Goal: Information Seeking & Learning: Learn about a topic

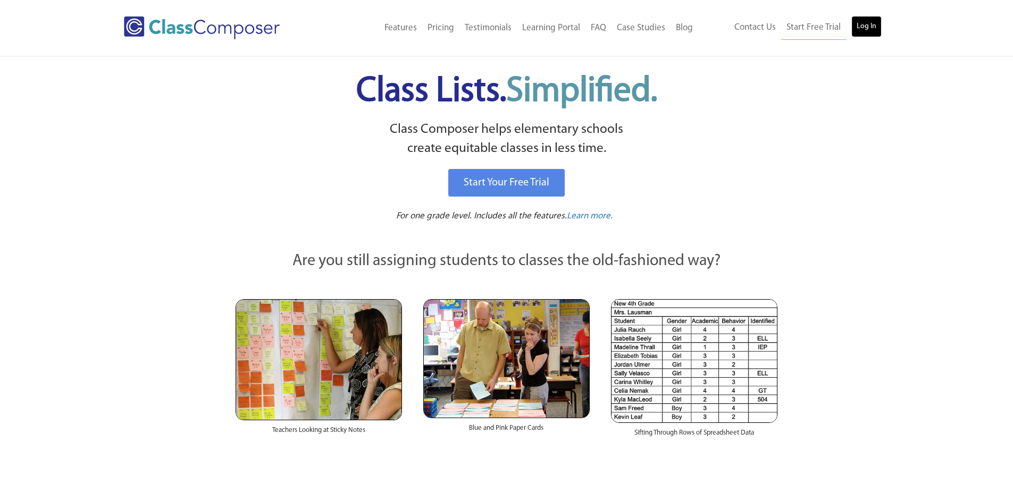
click at [871, 18] on link "Log In" at bounding box center [866, 26] width 30 height 21
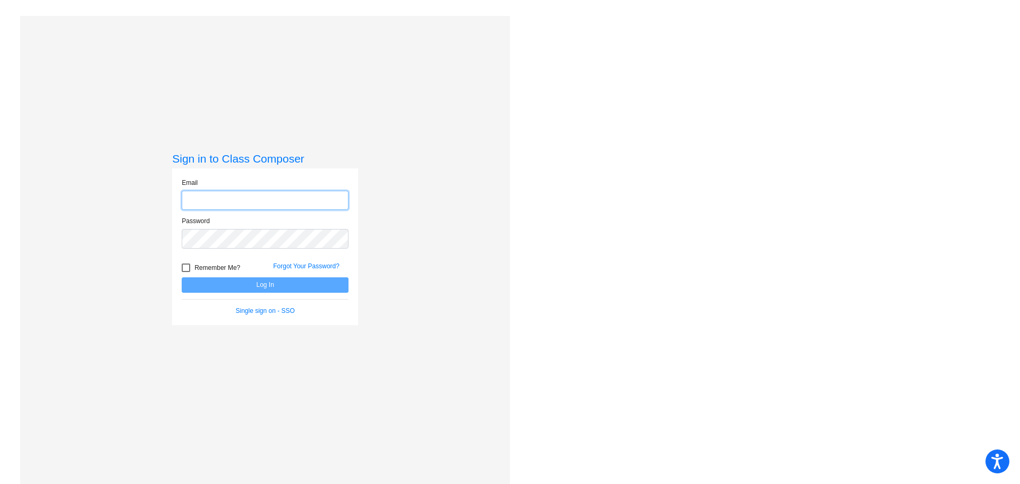
type input "[PERSON_NAME][EMAIL_ADDRESS][PERSON_NAME][DOMAIN_NAME]"
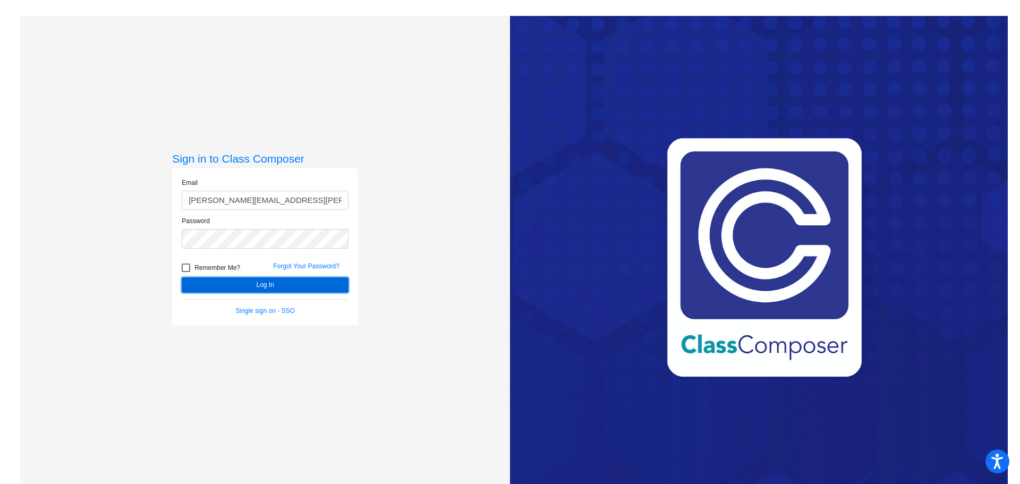
click at [245, 286] on button "Log In" at bounding box center [265, 284] width 167 height 15
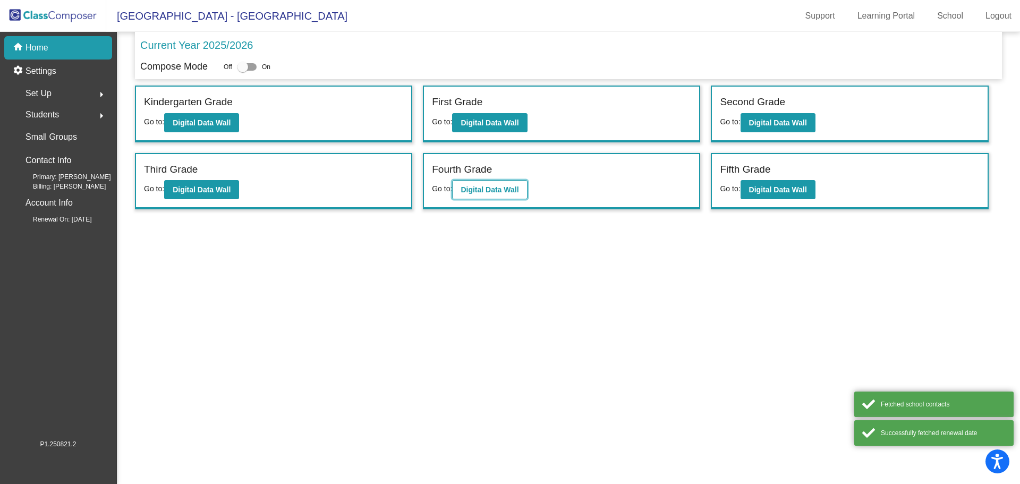
click at [479, 186] on b "Digital Data Wall" at bounding box center [490, 189] width 58 height 9
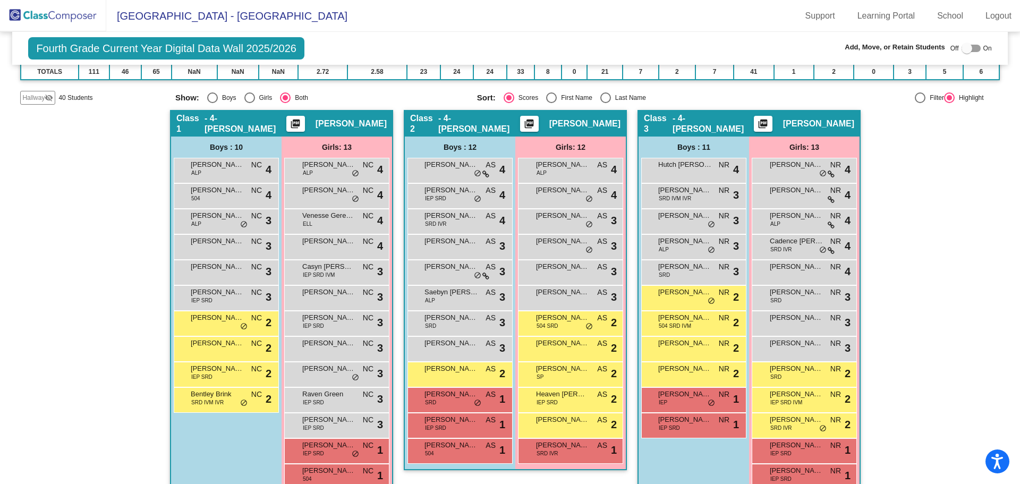
scroll to position [169, 0]
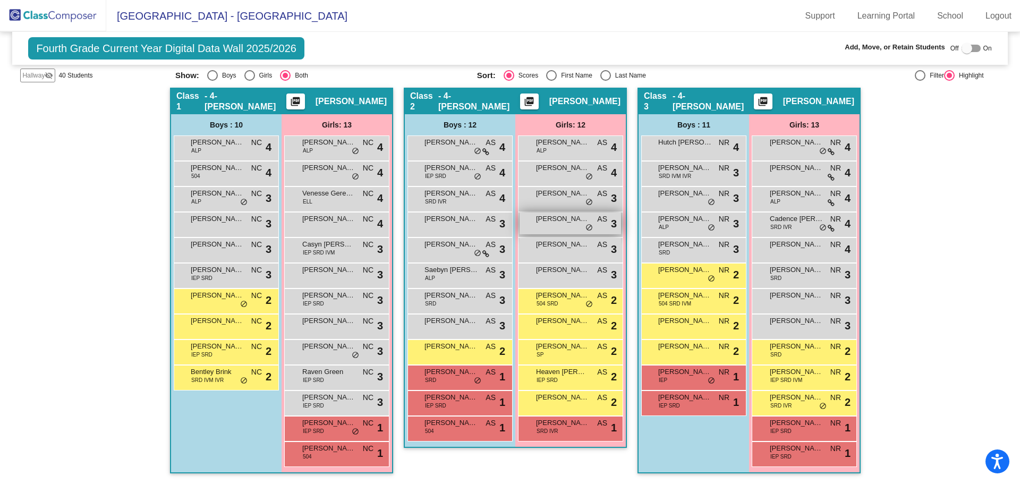
click at [555, 222] on span "[PERSON_NAME]" at bounding box center [562, 219] width 53 height 11
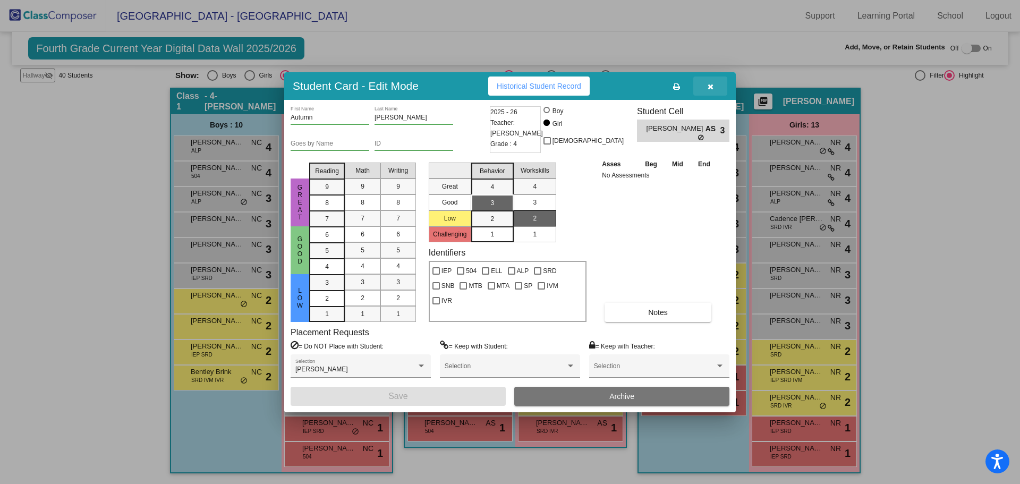
click at [715, 82] on button "button" at bounding box center [711, 86] width 34 height 19
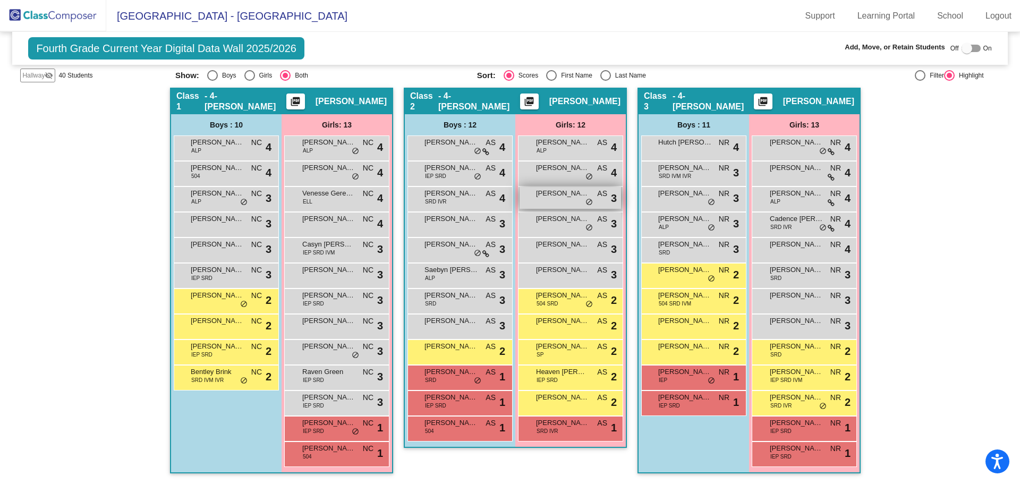
click at [559, 197] on span "[PERSON_NAME]" at bounding box center [562, 193] width 53 height 11
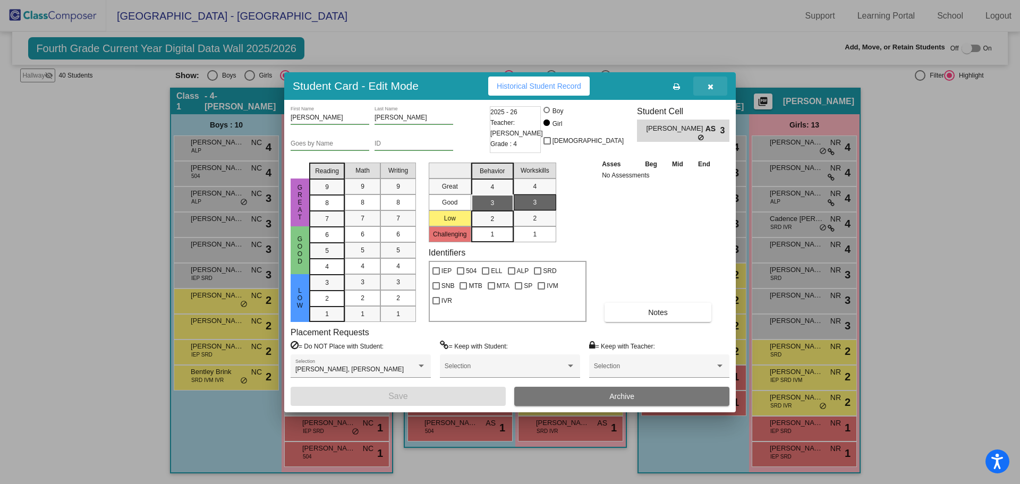
click at [712, 86] on icon "button" at bounding box center [711, 86] width 6 height 7
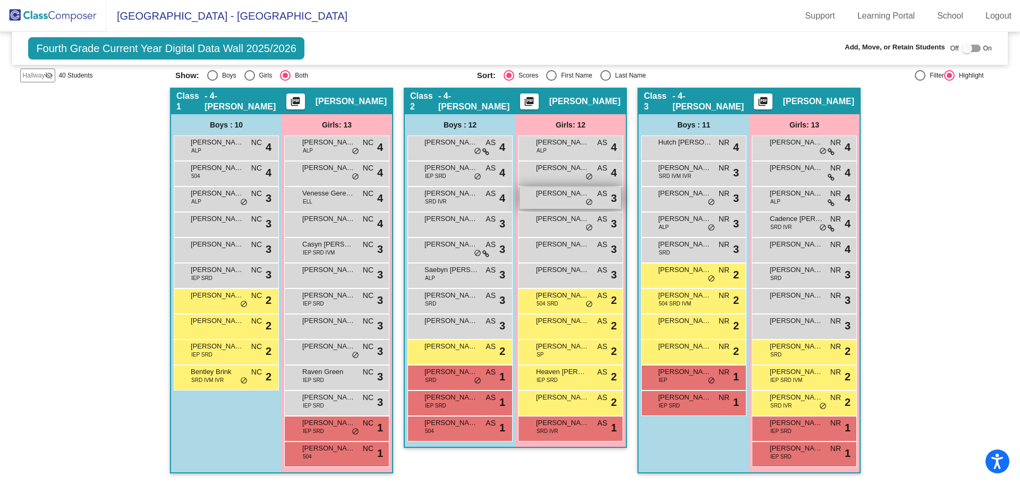
click at [567, 205] on div "[PERSON_NAME] AS lock do_not_disturb_alt 3" at bounding box center [571, 198] width 102 height 22
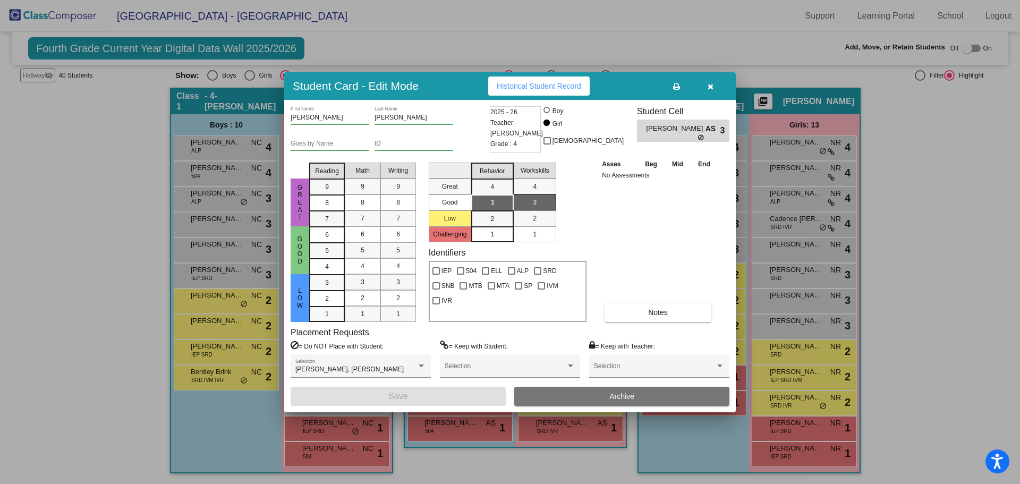
click at [538, 84] on span "Historical Student Record" at bounding box center [539, 86] width 85 height 9
click at [709, 81] on button "button" at bounding box center [711, 86] width 34 height 19
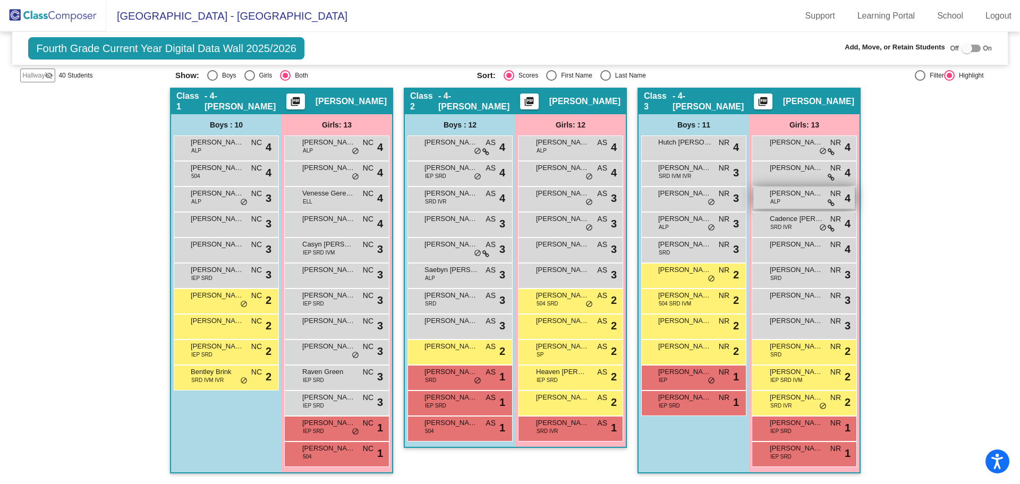
click at [797, 199] on div "[PERSON_NAME] ALP NR lock do_not_disturb_alt 4" at bounding box center [805, 198] width 102 height 22
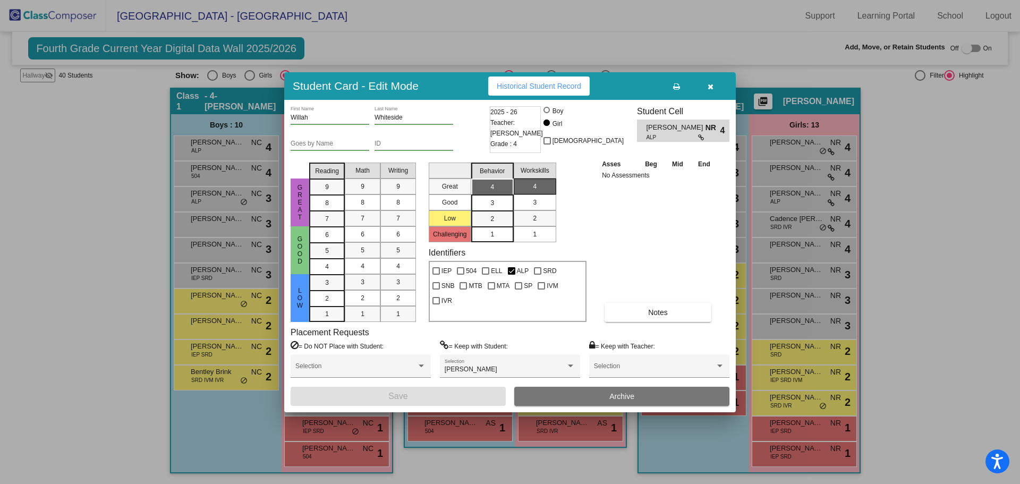
click at [705, 84] on button "button" at bounding box center [711, 86] width 34 height 19
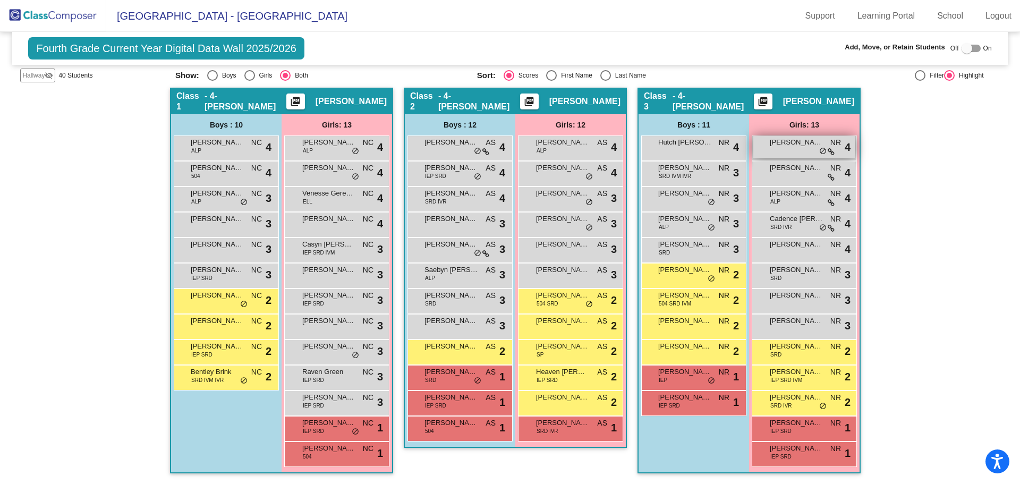
click at [811, 144] on span "[PERSON_NAME]" at bounding box center [796, 142] width 53 height 11
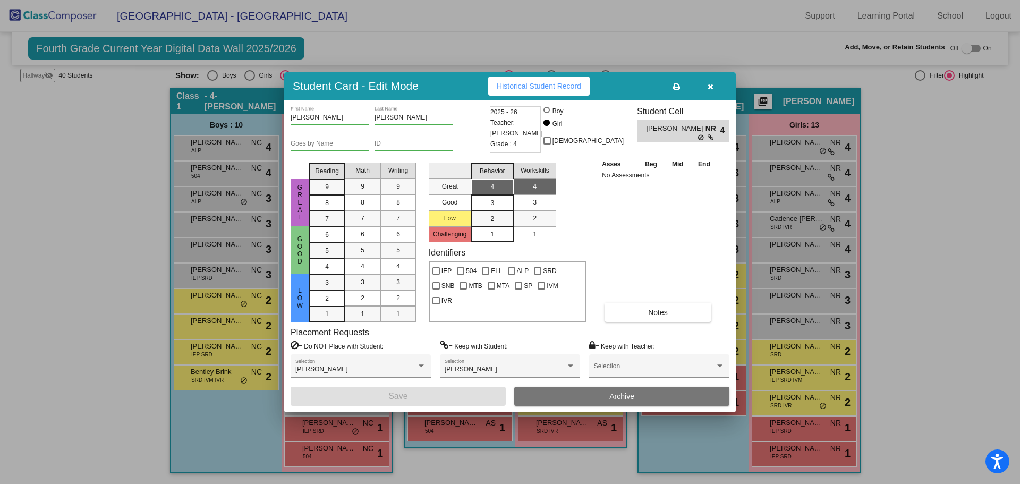
click at [712, 91] on button "button" at bounding box center [711, 86] width 34 height 19
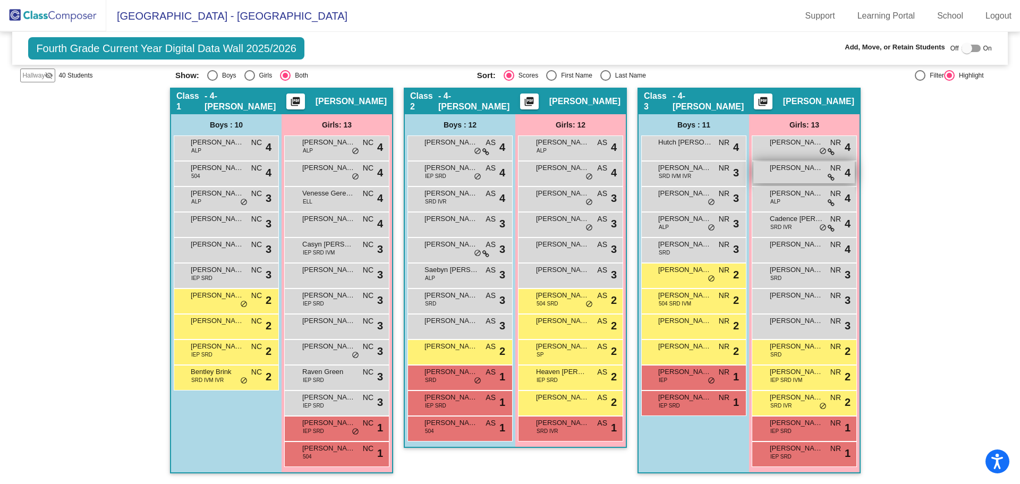
click at [805, 180] on div "[PERSON_NAME] NR lock do_not_disturb_alt 4" at bounding box center [805, 173] width 102 height 22
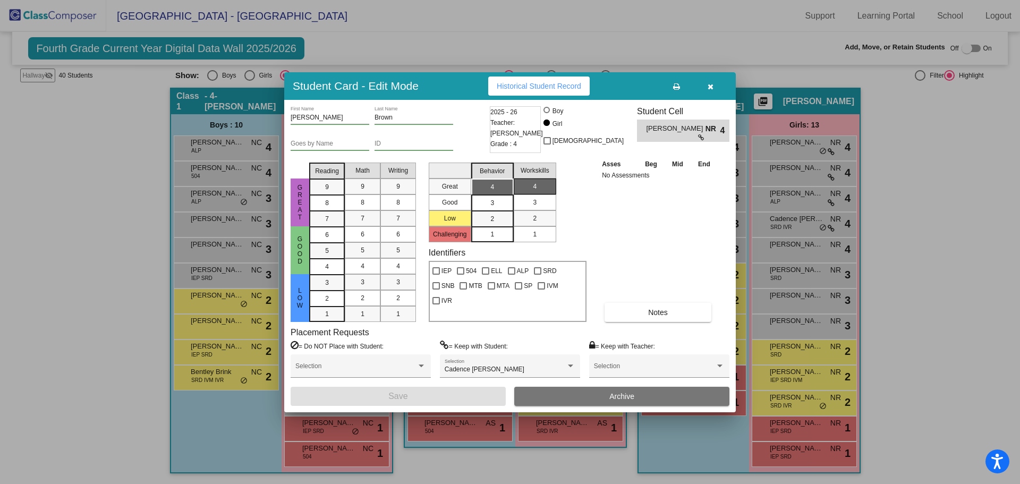
click at [714, 85] on button "button" at bounding box center [711, 86] width 34 height 19
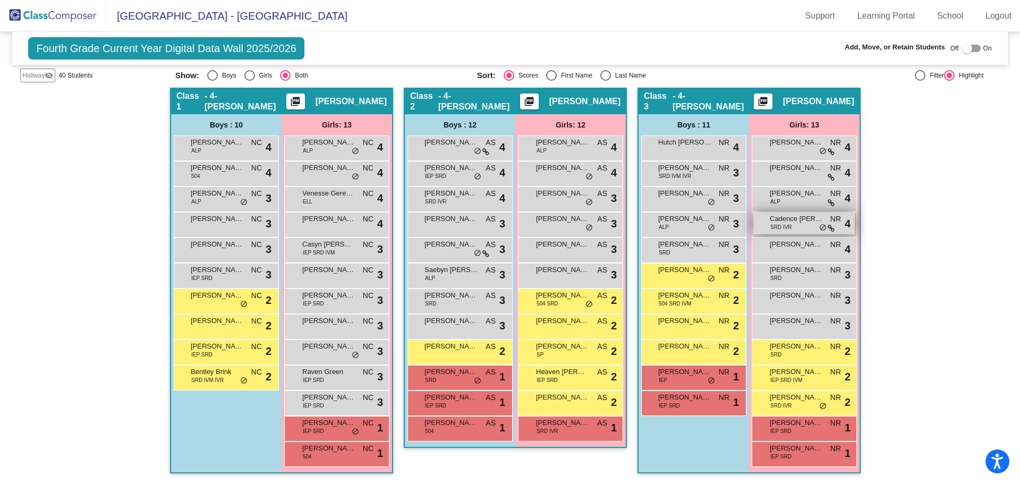
click at [805, 224] on div "Cadence [PERSON_NAME] SRD IVR NR lock do_not_disturb_alt 4" at bounding box center [805, 224] width 102 height 22
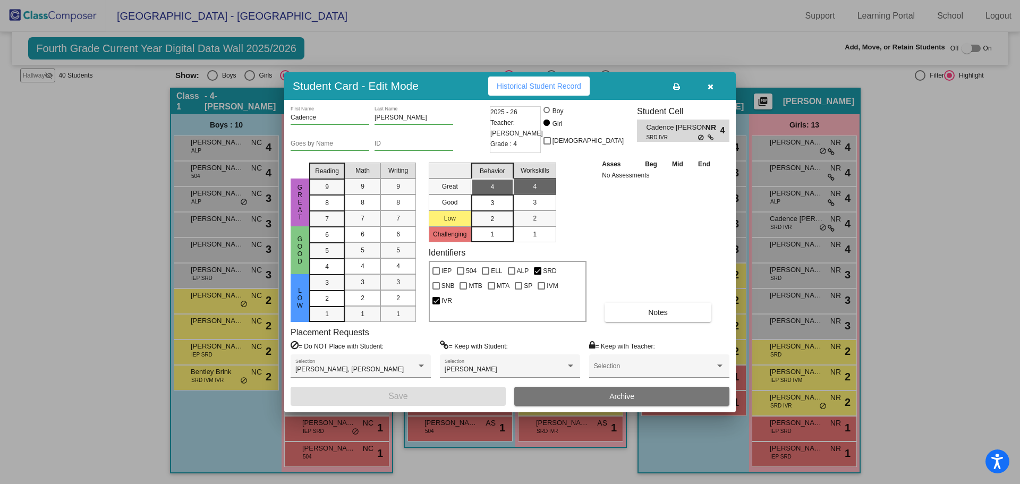
click at [716, 86] on button "button" at bounding box center [711, 86] width 34 height 19
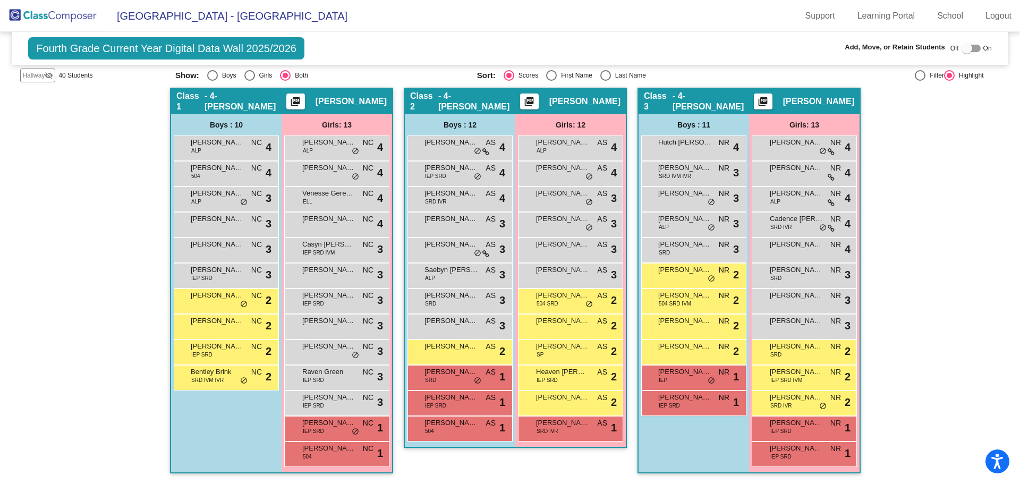
click at [963, 166] on div "Hallway - Hallway Class picture_as_pdf Add Student First Name Last Name Student…" at bounding box center [510, 286] width 980 height 397
click at [806, 333] on div "[PERSON_NAME] NR lock do_not_disturb_alt 3" at bounding box center [805, 326] width 102 height 22
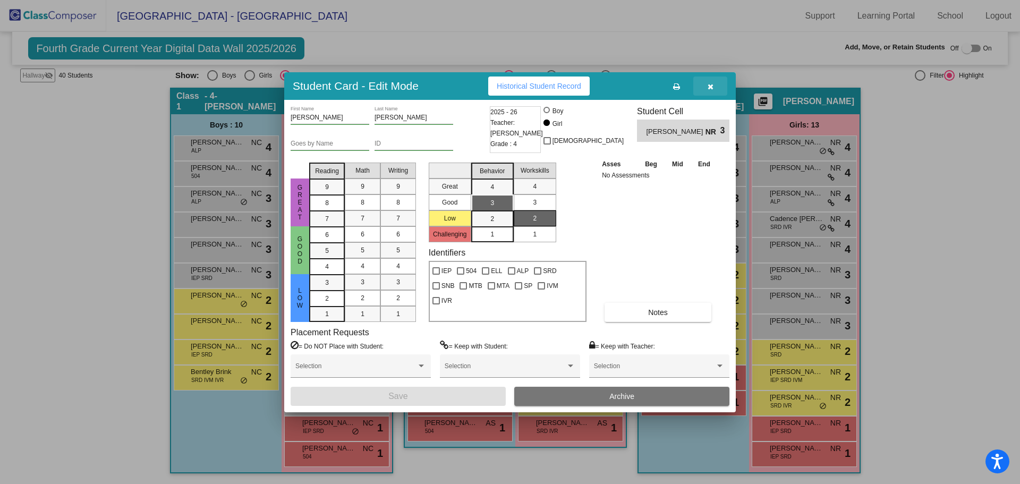
click at [710, 86] on icon "button" at bounding box center [711, 86] width 6 height 7
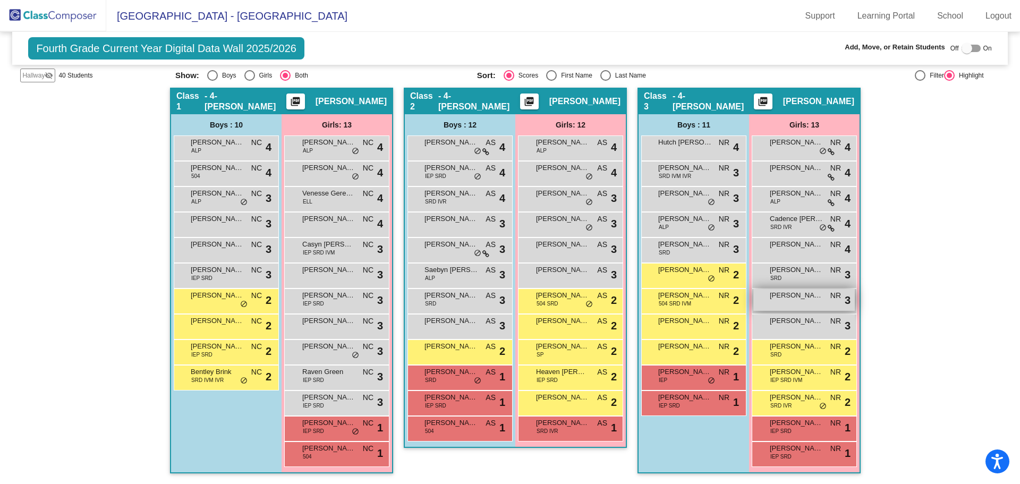
click at [811, 308] on div "[PERSON_NAME] NR lock do_not_disturb_alt 3" at bounding box center [805, 300] width 102 height 22
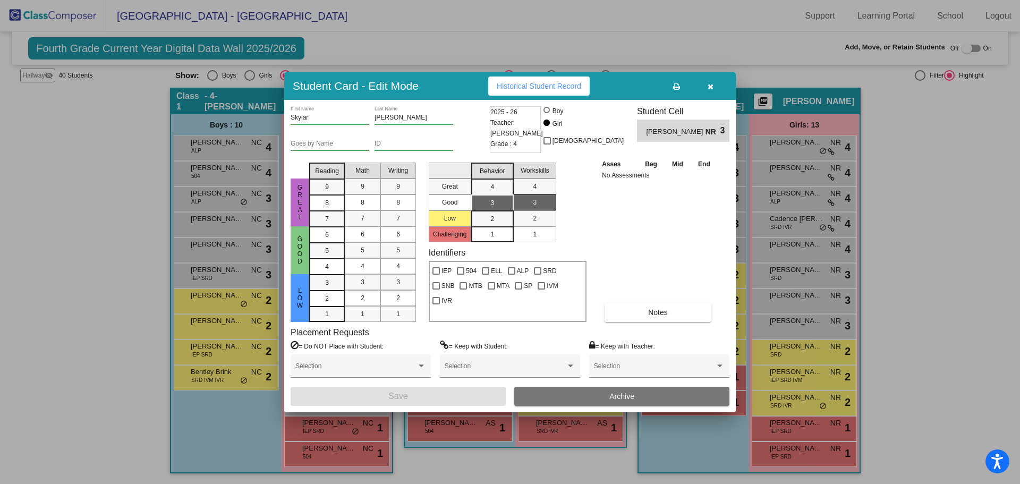
click at [706, 81] on button "button" at bounding box center [711, 86] width 34 height 19
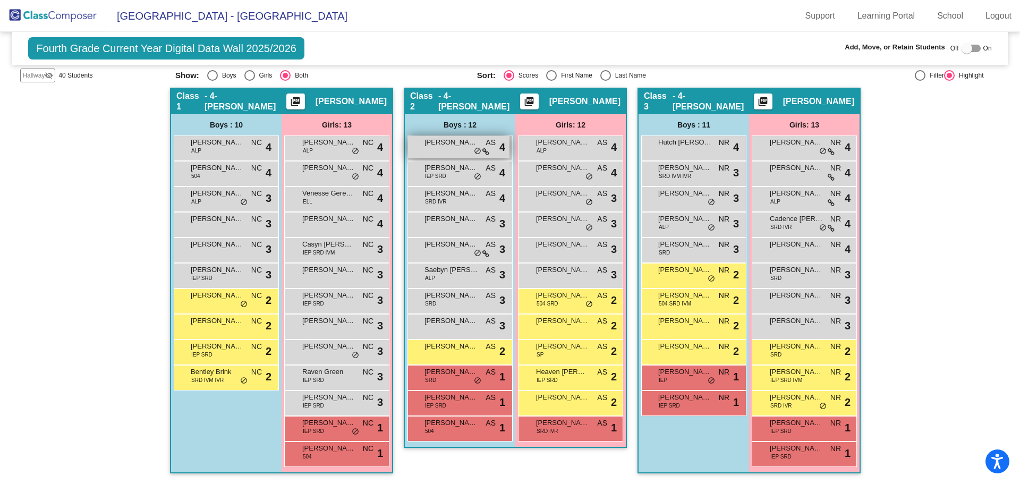
click at [457, 145] on span "[PERSON_NAME]" at bounding box center [451, 142] width 53 height 11
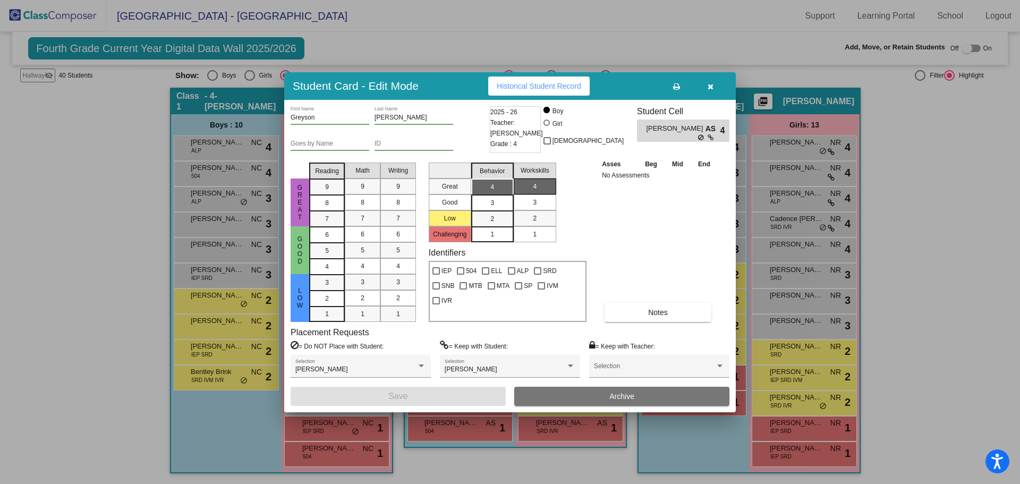
click at [711, 80] on button "button" at bounding box center [711, 86] width 34 height 19
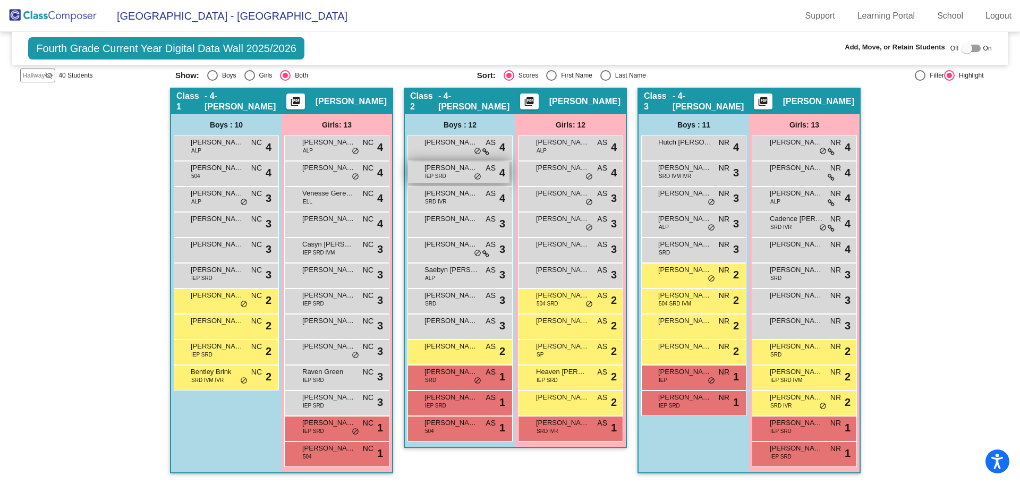
click at [463, 172] on span "[PERSON_NAME] States" at bounding box center [451, 168] width 53 height 11
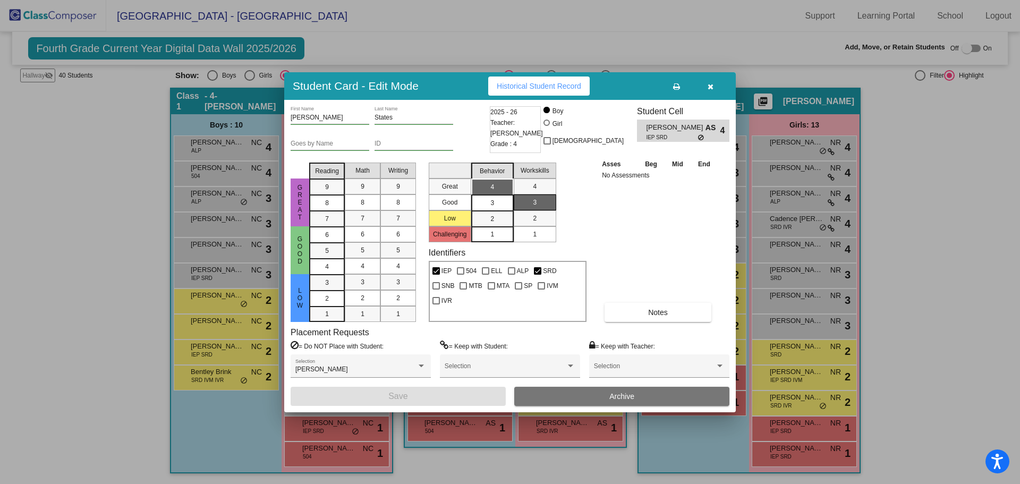
click at [719, 88] on button "button" at bounding box center [711, 86] width 34 height 19
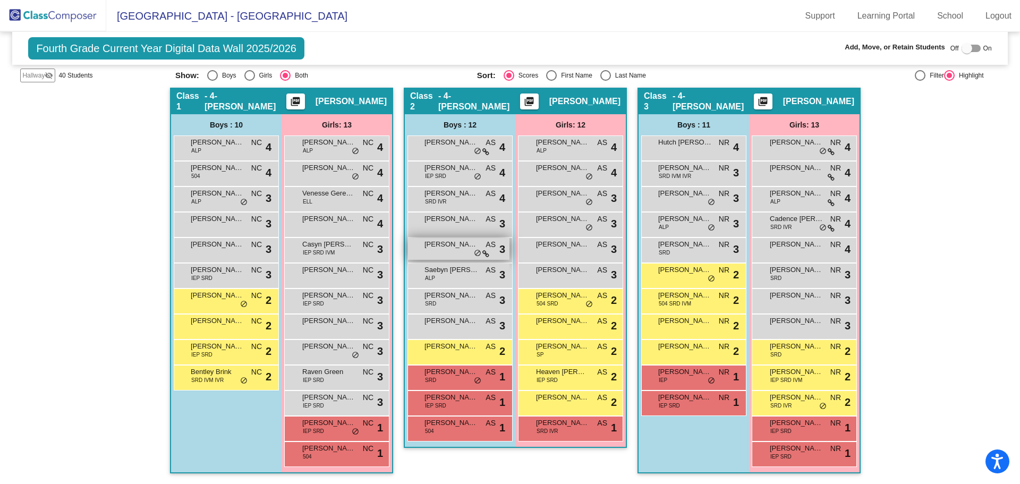
click at [465, 248] on span "[PERSON_NAME]" at bounding box center [451, 244] width 53 height 11
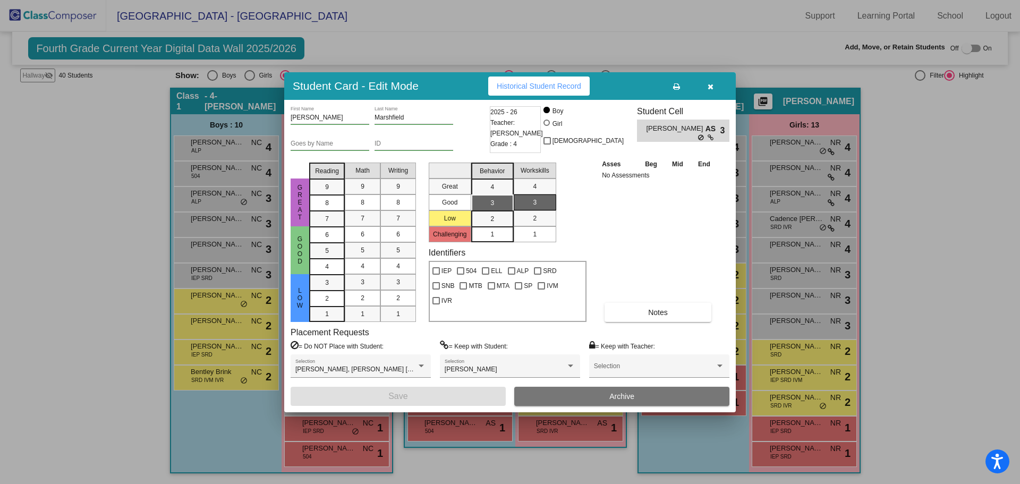
click at [711, 80] on button "button" at bounding box center [711, 86] width 34 height 19
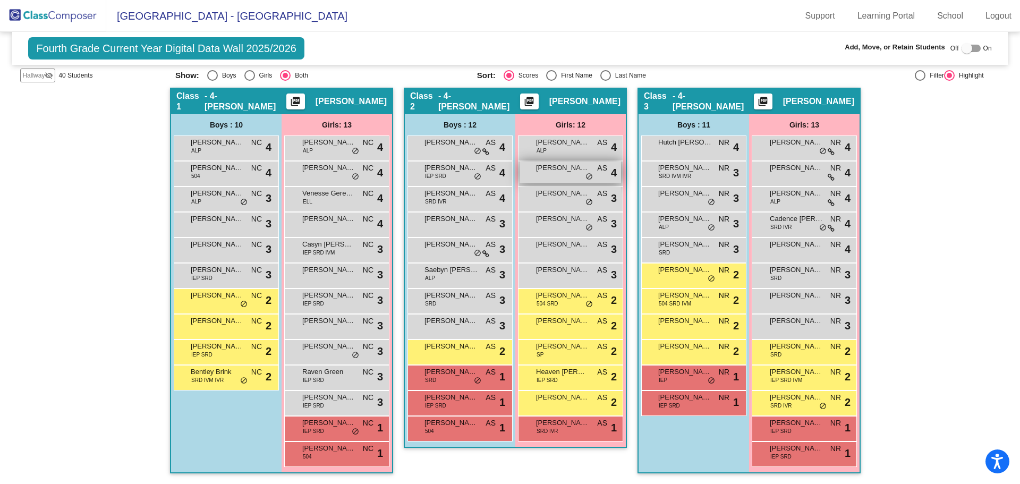
click at [565, 171] on span "[PERSON_NAME]" at bounding box center [562, 168] width 53 height 11
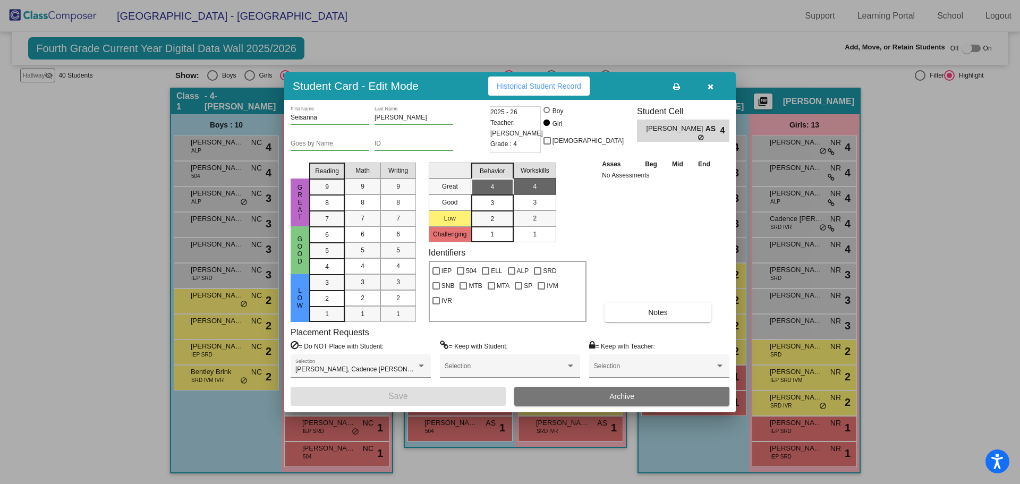
click at [710, 83] on icon "button" at bounding box center [711, 86] width 6 height 7
